Goal: Communication & Community: Answer question/provide support

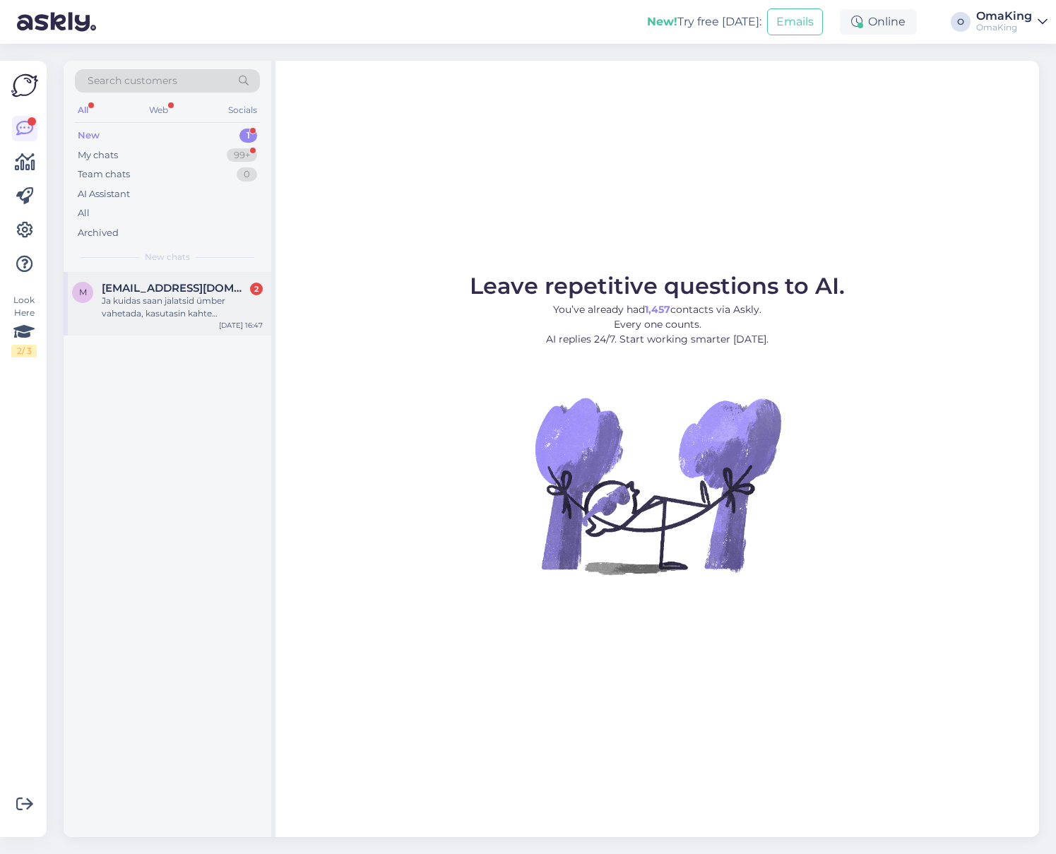
click at [150, 299] on div "Ja kuidas saan jalatsid ümber vahetada, kasutasin kahte soodustust, kui vormist…" at bounding box center [182, 306] width 161 height 25
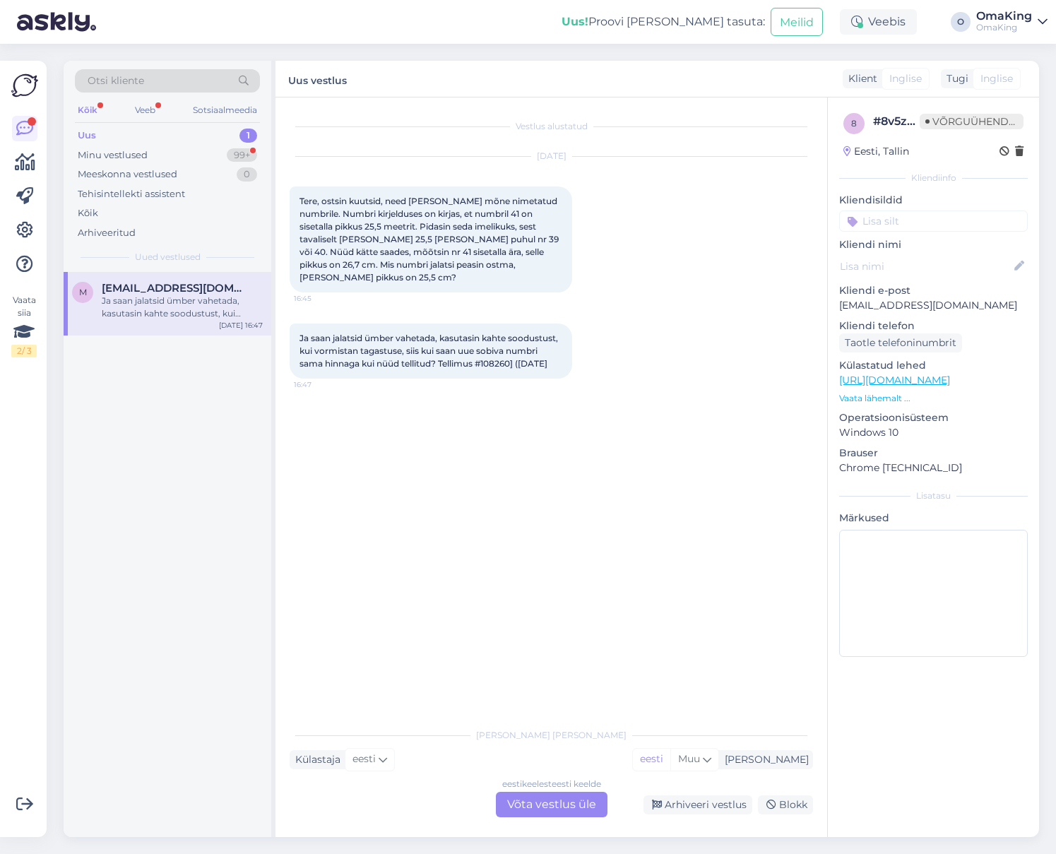
click at [513, 805] on font "Võta vestlus üle" at bounding box center [551, 803] width 89 height 13
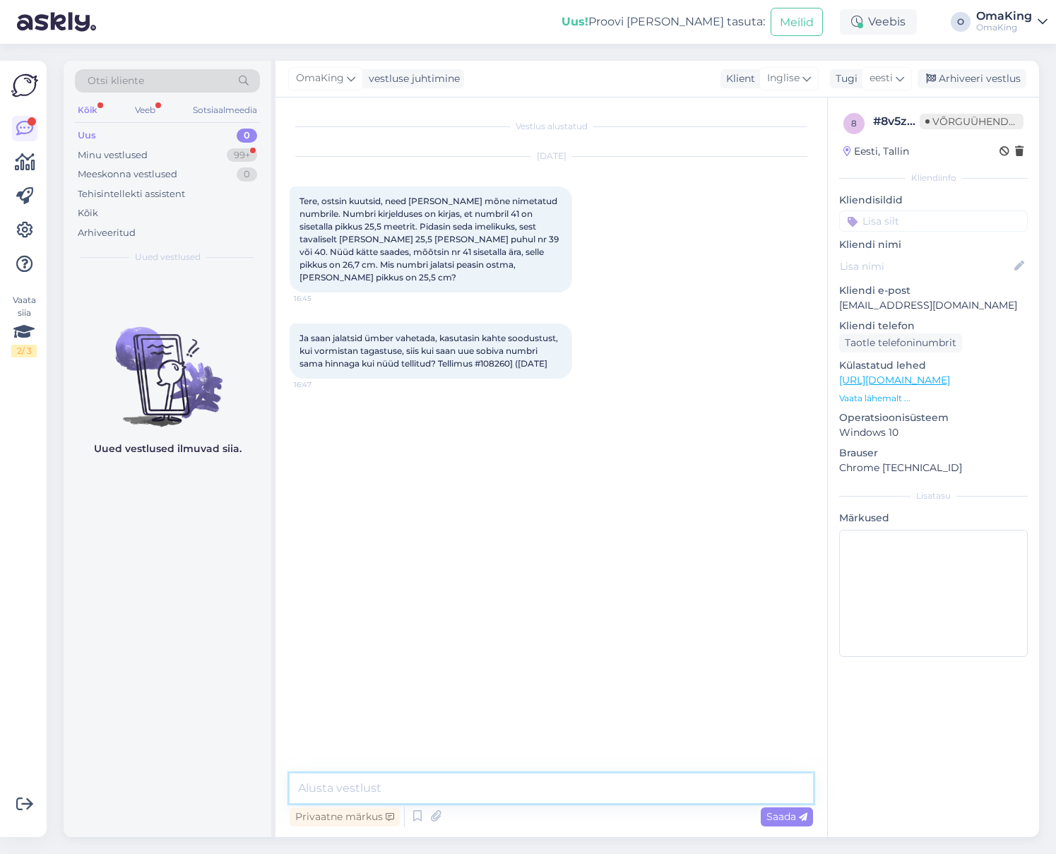
click at [475, 781] on textarea at bounding box center [551, 788] width 523 height 30
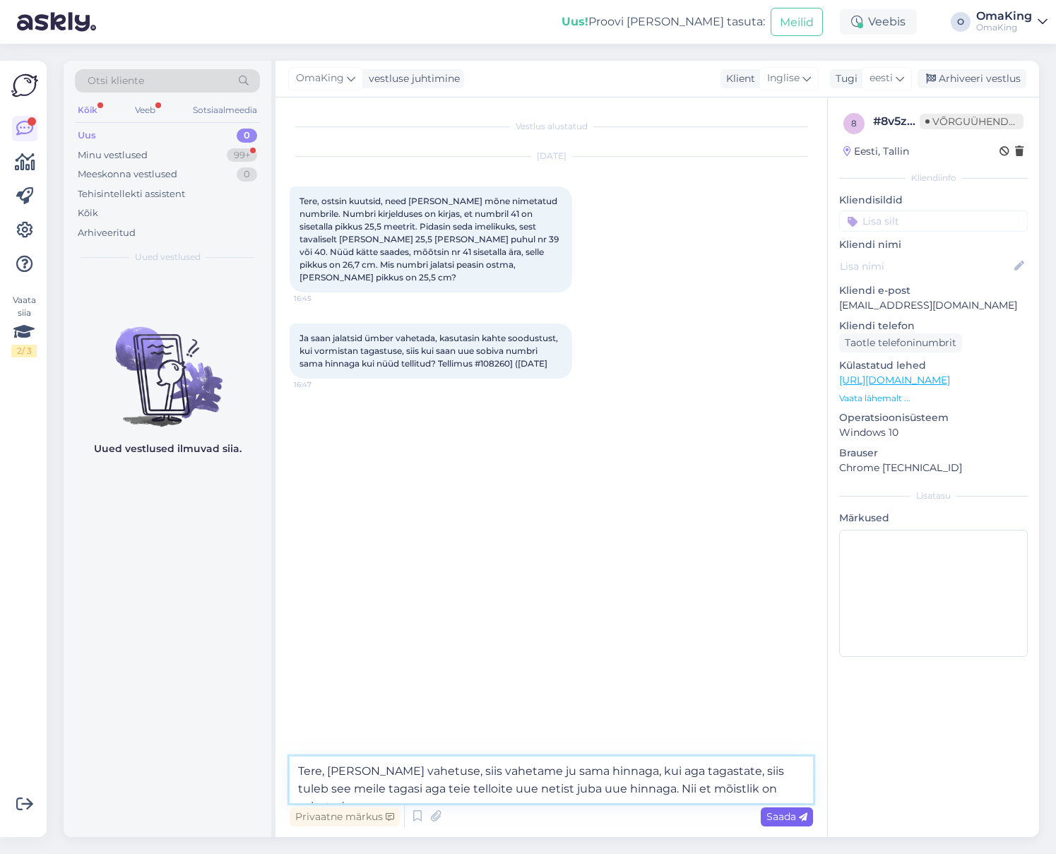
type textarea "Tere, [PERSON_NAME] vahetuse, siis vahetame ju sama hinnaga, kui aga tagastate,…"
click at [784, 813] on font "Saada" at bounding box center [781, 816] width 30 height 13
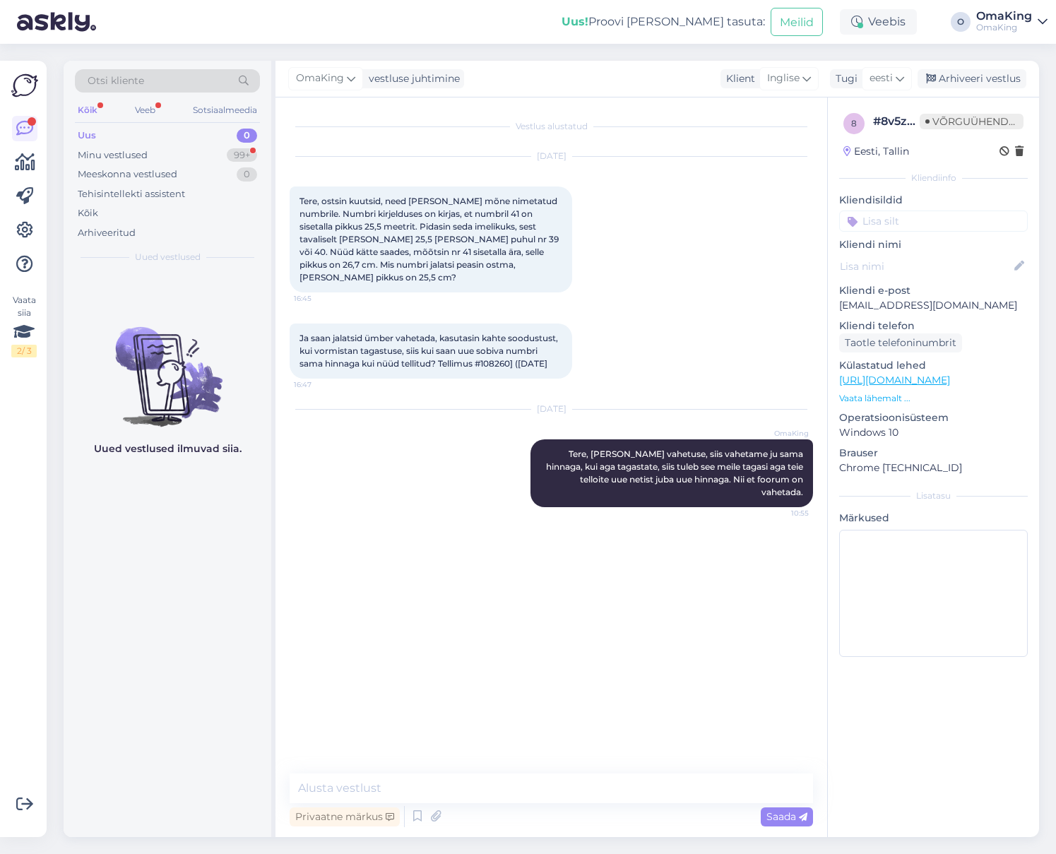
click at [86, 134] on font "Uus" at bounding box center [87, 134] width 18 height 11
click at [115, 156] on font "Minu vestlused" at bounding box center [113, 154] width 70 height 11
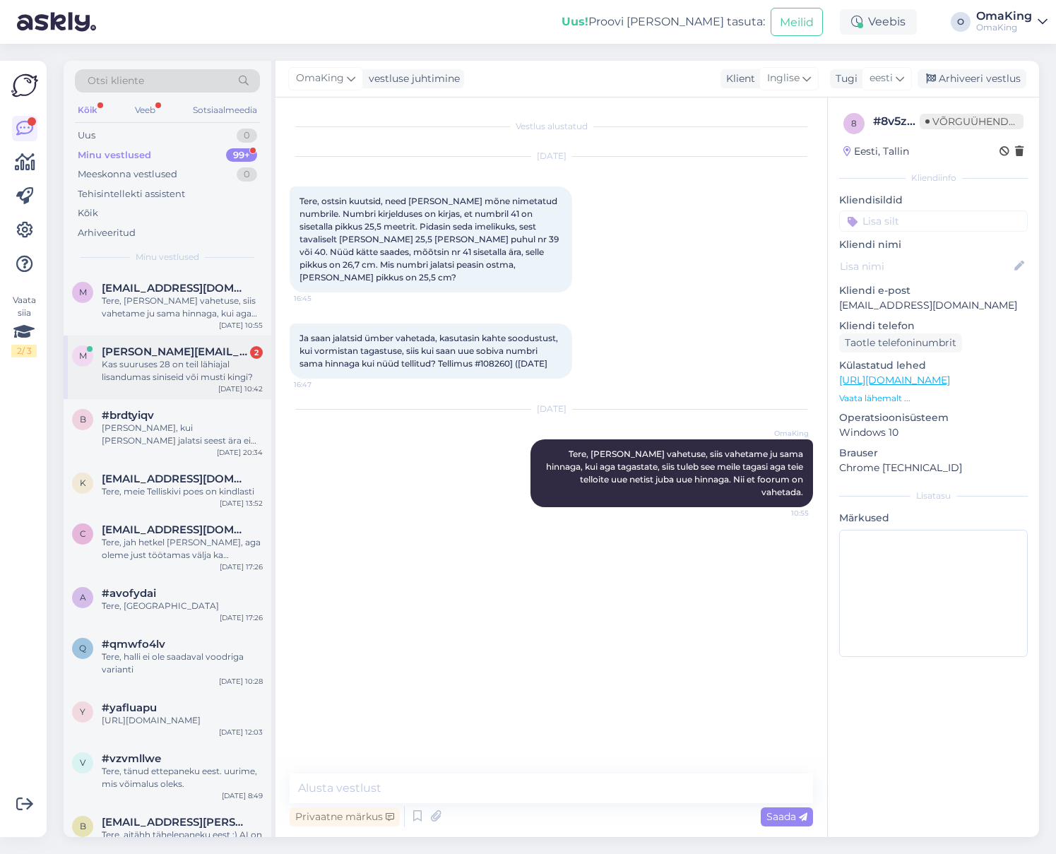
click at [169, 372] on font "Kas suuruses 28 on teil lähiajal lisandumas siniseid või musti kingi?" at bounding box center [177, 370] width 151 height 23
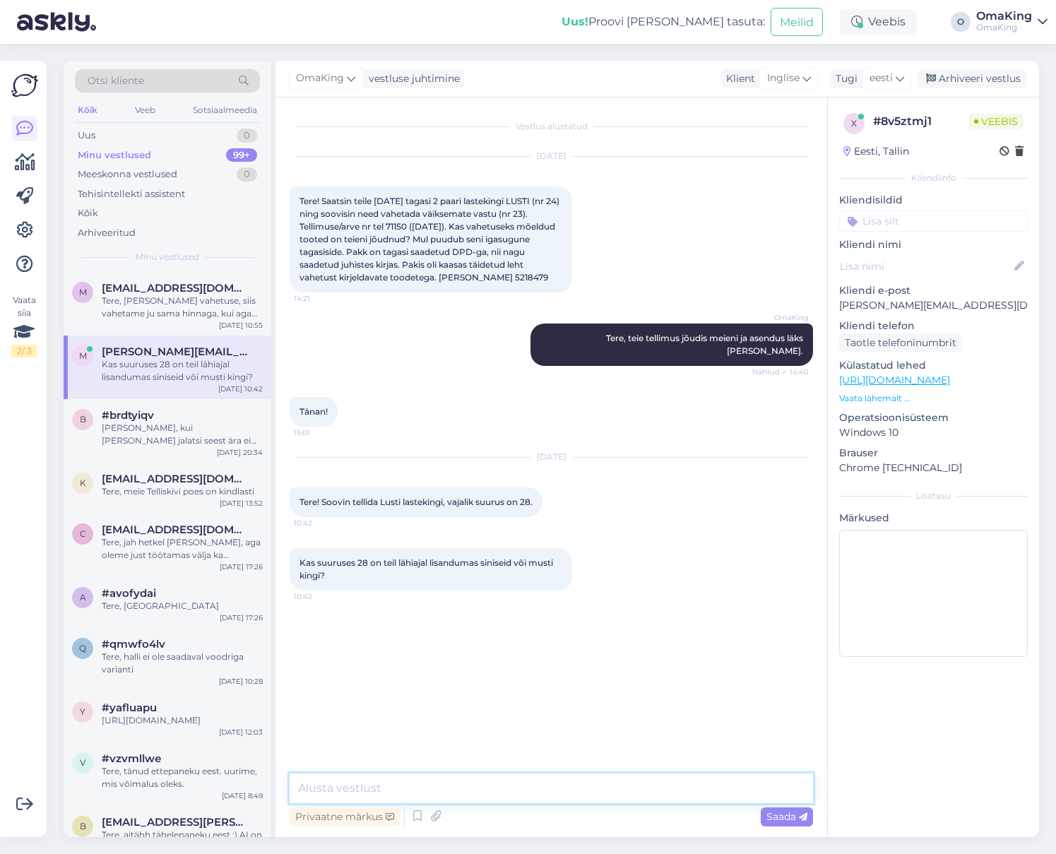
click at [360, 790] on textarea at bounding box center [551, 788] width 523 height 30
click at [358, 785] on textarea "Tere tumefdamatest" at bounding box center [551, 788] width 523 height 30
click at [425, 780] on textarea "Tere tumedamatest" at bounding box center [551, 788] width 523 height 30
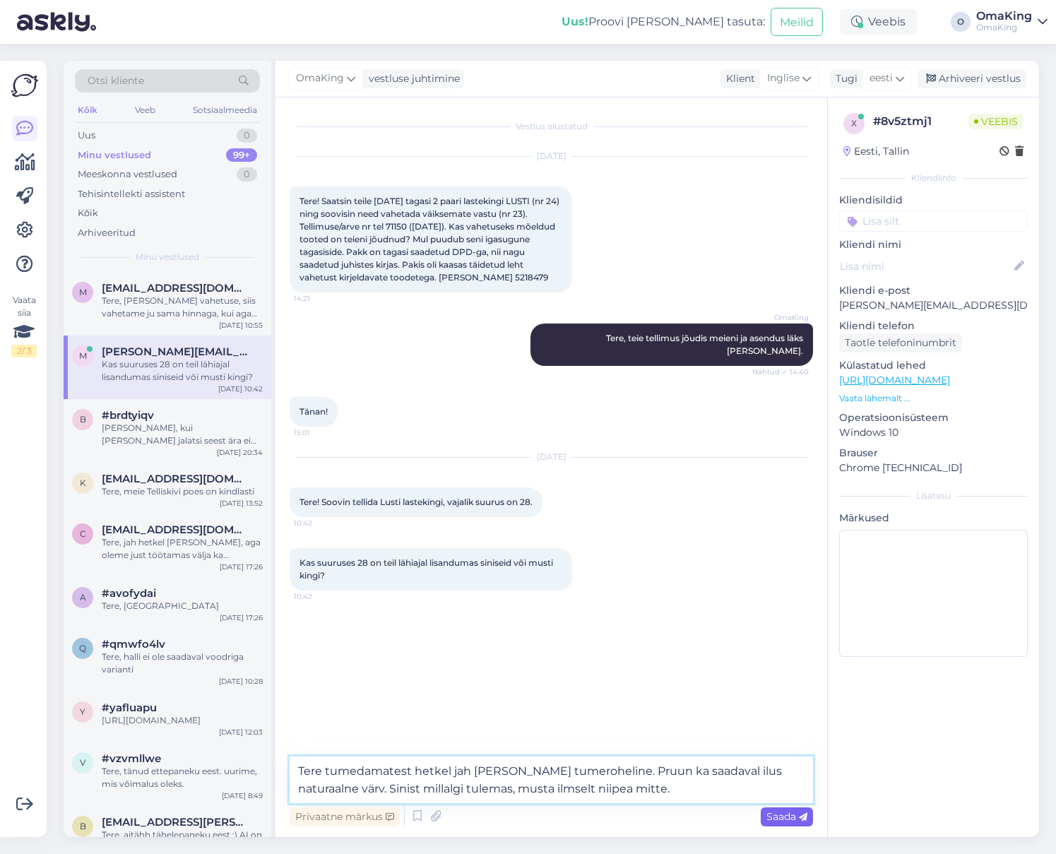
type textarea "Tere tumedamatest hetkel jah [PERSON_NAME] tumeroheline. Pruun ka saadaval ilus…"
click at [775, 823] on div "Saada" at bounding box center [787, 816] width 52 height 19
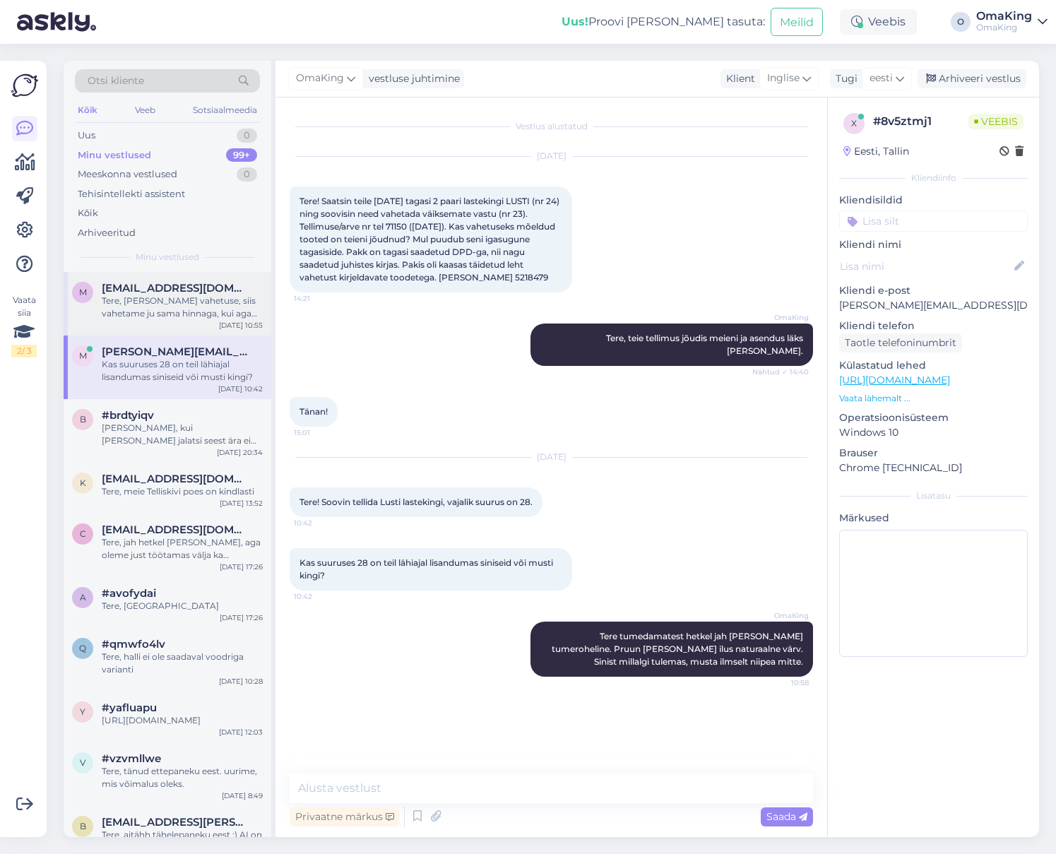
click at [168, 296] on font "Tere, [PERSON_NAME] vahetuse, siis vahetame ju sama hinnaga, kui aga tagastate,…" at bounding box center [179, 325] width 155 height 61
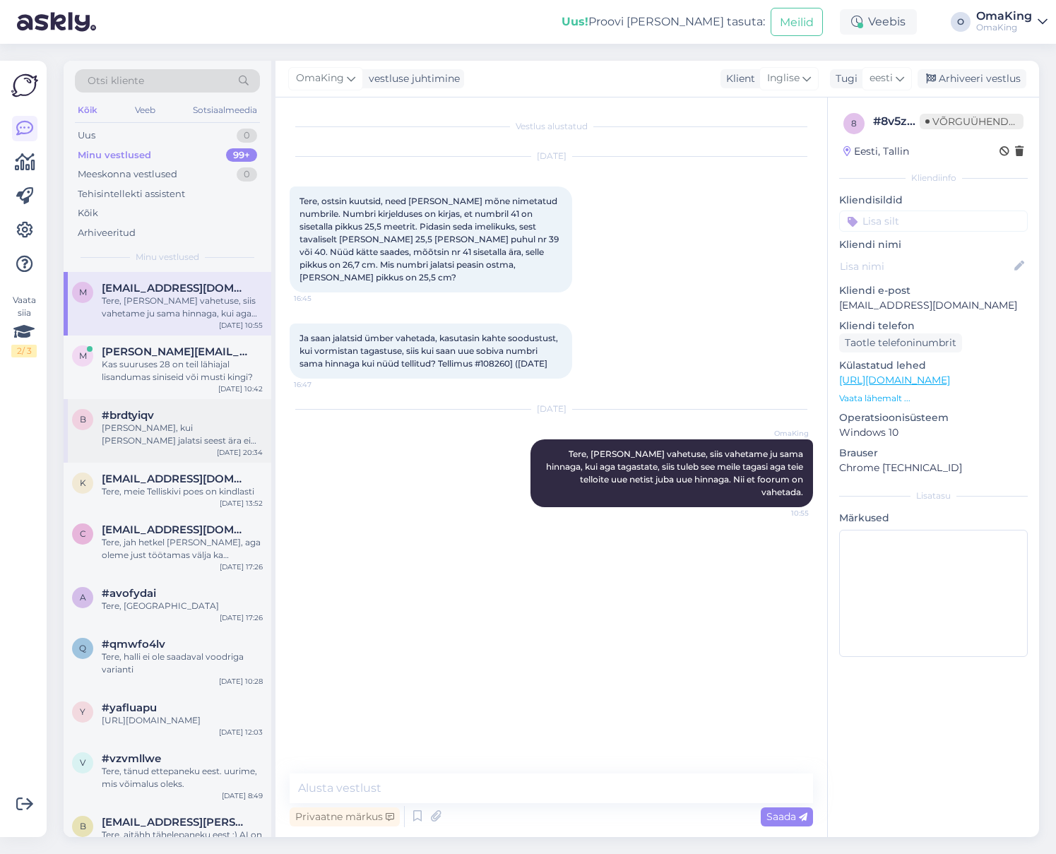
click at [125, 421] on div "#brdtyiqv Tere, kui [PERSON_NAME] jalatsi seest ära ei saa, siis joonistada näi…" at bounding box center [182, 428] width 161 height 38
